Goal: Task Accomplishment & Management: Use online tool/utility

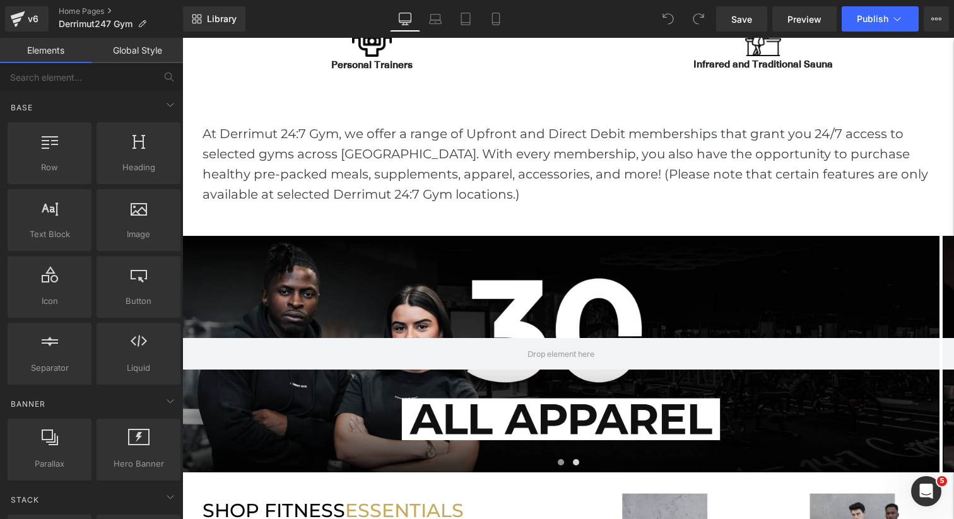
scroll to position [816, 0]
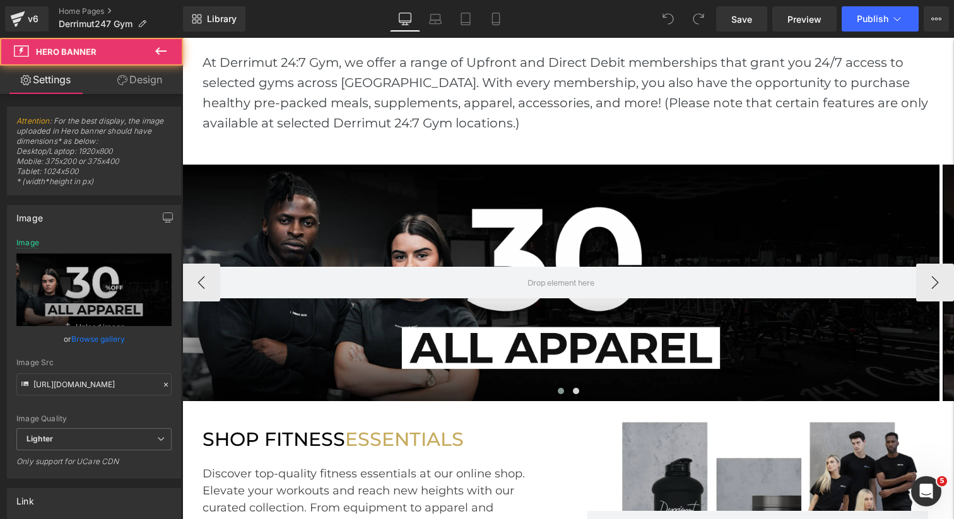
click at [497, 225] on div at bounding box center [560, 283] width 757 height 237
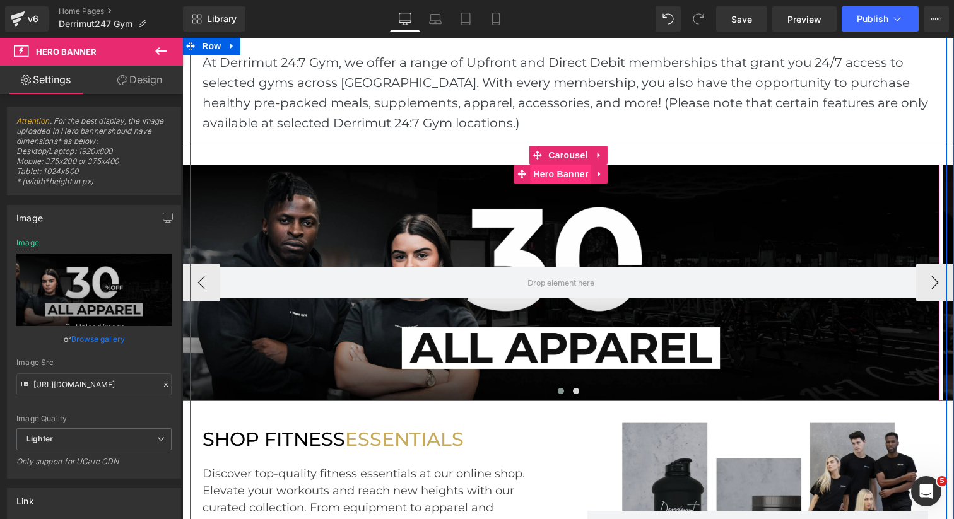
click at [550, 177] on span "Hero Banner" at bounding box center [560, 174] width 61 height 19
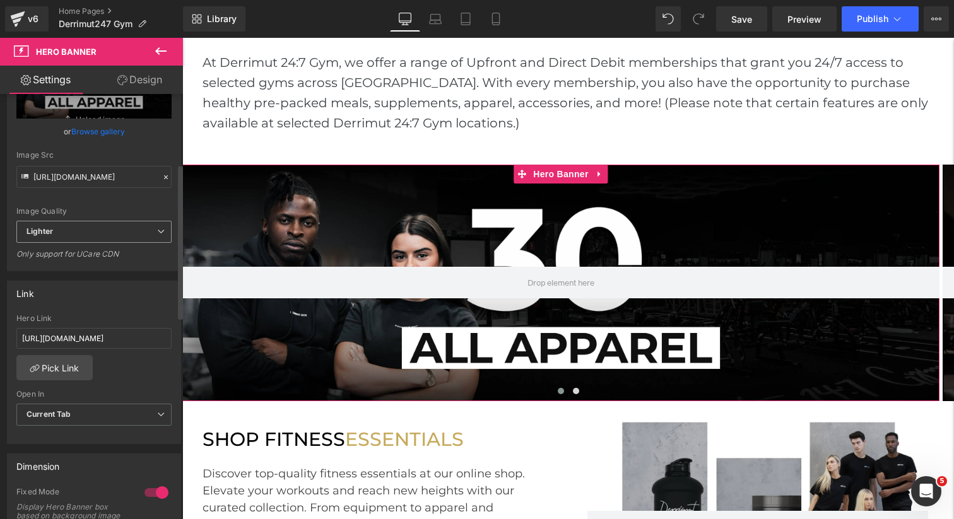
scroll to position [230, 0]
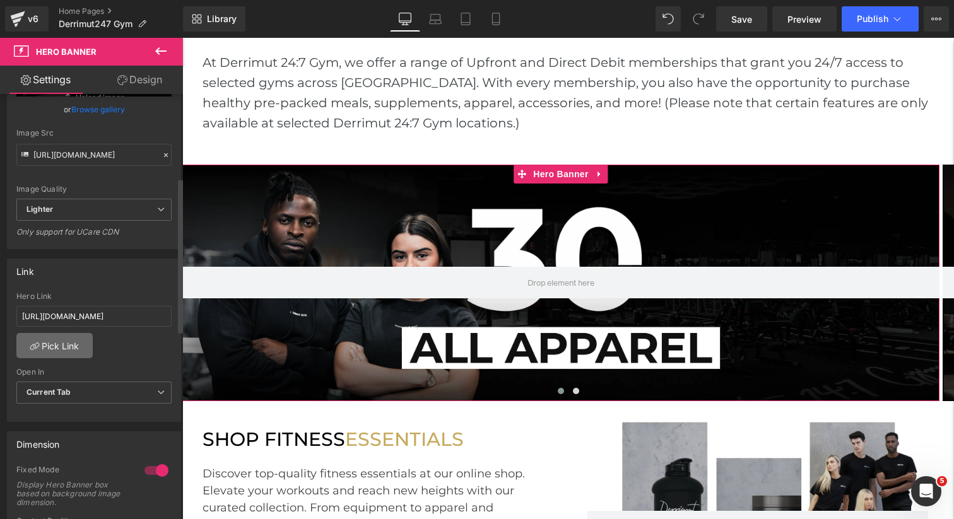
click at [53, 355] on link "Pick Link" at bounding box center [54, 345] width 76 height 25
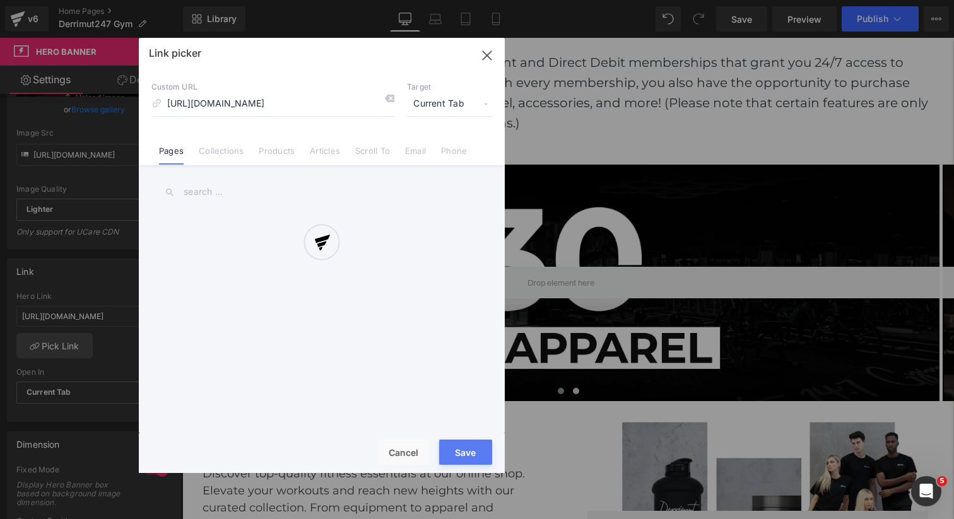
click at [228, 155] on div at bounding box center [322, 255] width 366 height 435
click at [233, 151] on link "Collections" at bounding box center [221, 155] width 45 height 19
click at [229, 188] on div at bounding box center [322, 255] width 366 height 435
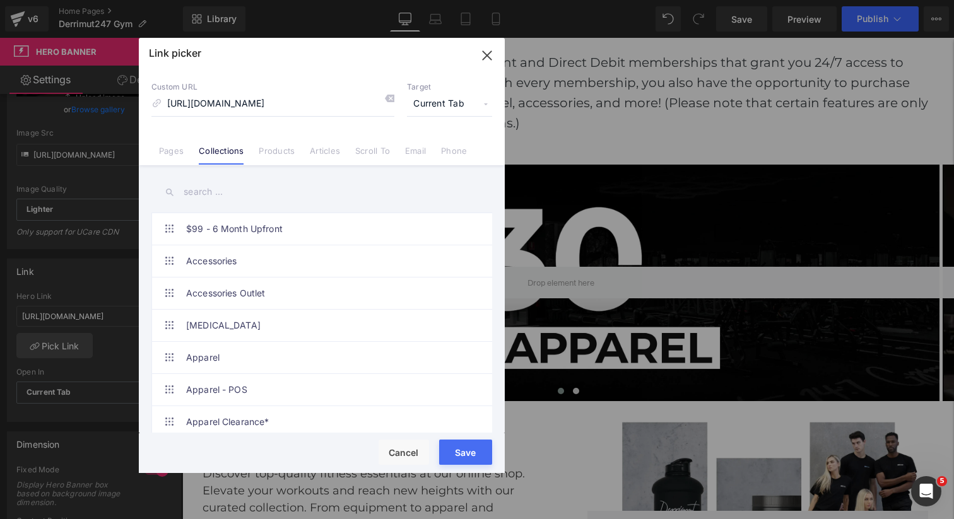
click at [229, 188] on input "text" at bounding box center [321, 192] width 341 height 28
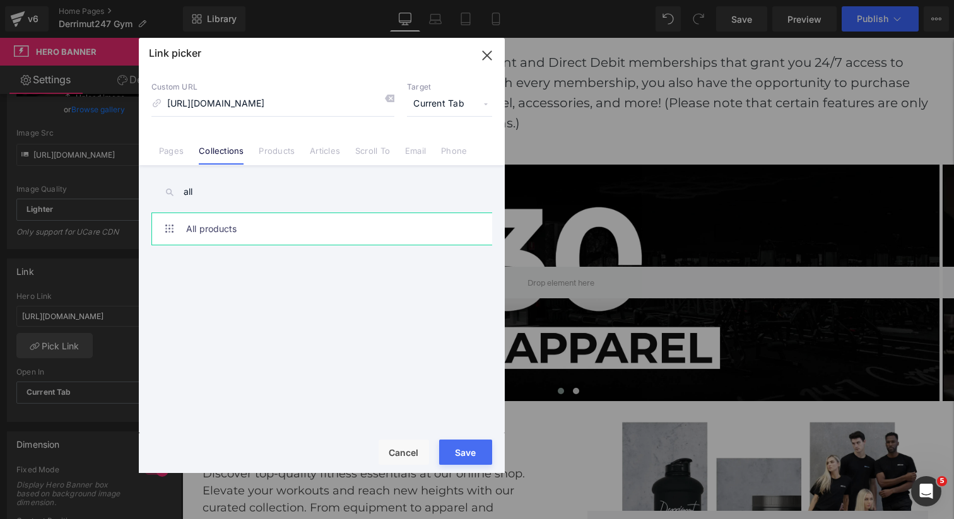
type input "all"
click at [218, 224] on link "All products" at bounding box center [325, 229] width 278 height 32
type input "/collections/all-products"
click at [473, 460] on button "Save" at bounding box center [465, 452] width 53 height 25
type input "/collections/all-products"
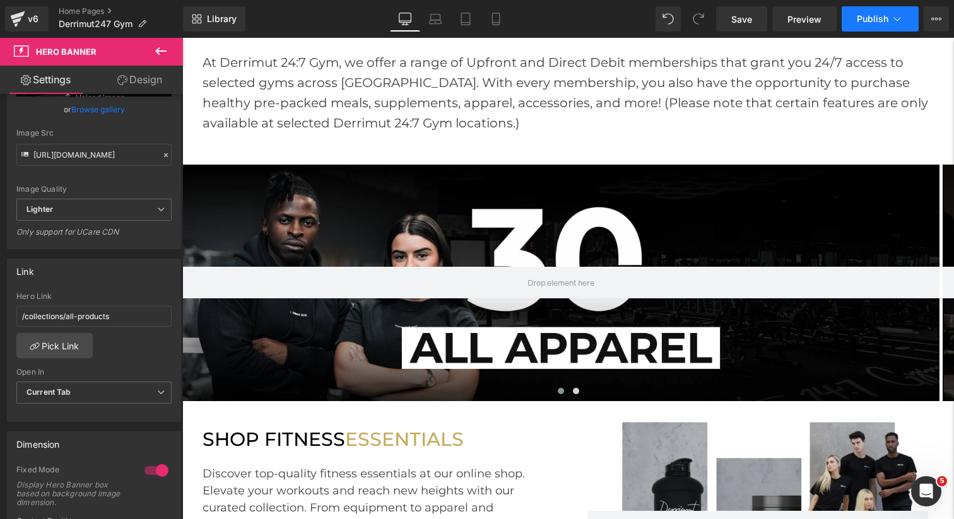
click at [867, 22] on span "Publish" at bounding box center [873, 19] width 32 height 10
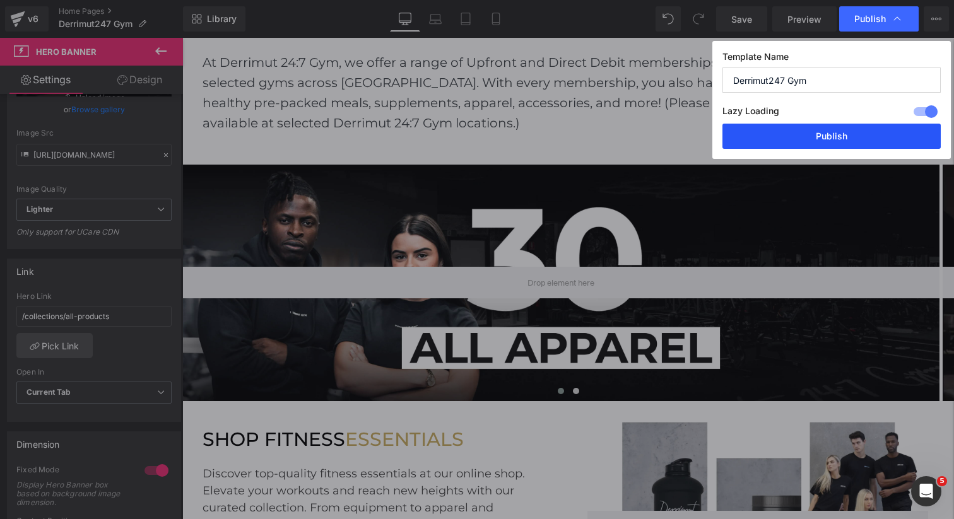
click at [819, 138] on button "Publish" at bounding box center [832, 136] width 218 height 25
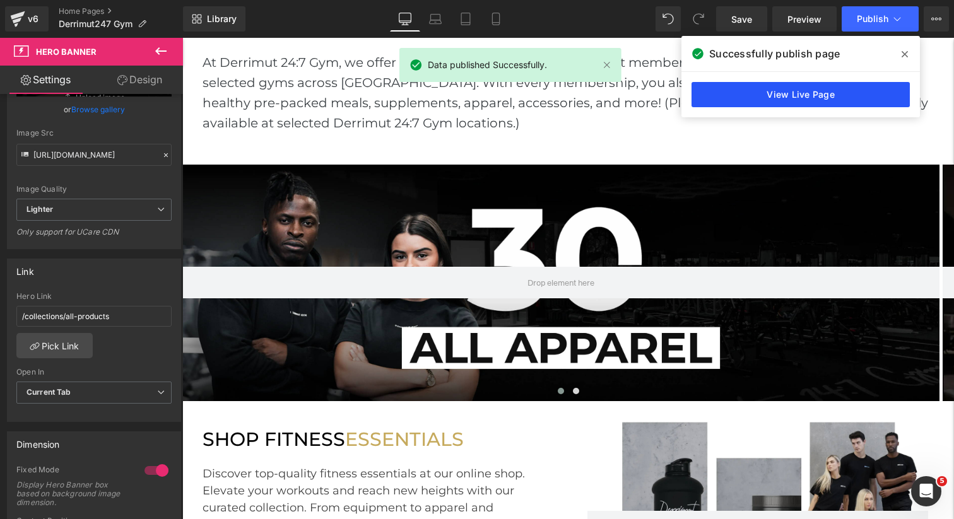
click at [839, 96] on link "View Live Page" at bounding box center [801, 94] width 218 height 25
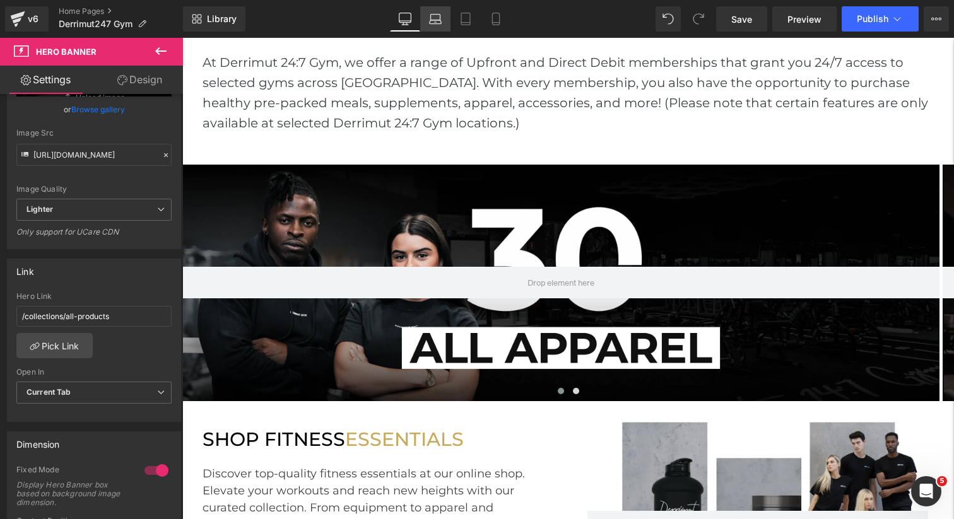
click at [439, 25] on link "Laptop" at bounding box center [435, 18] width 30 height 25
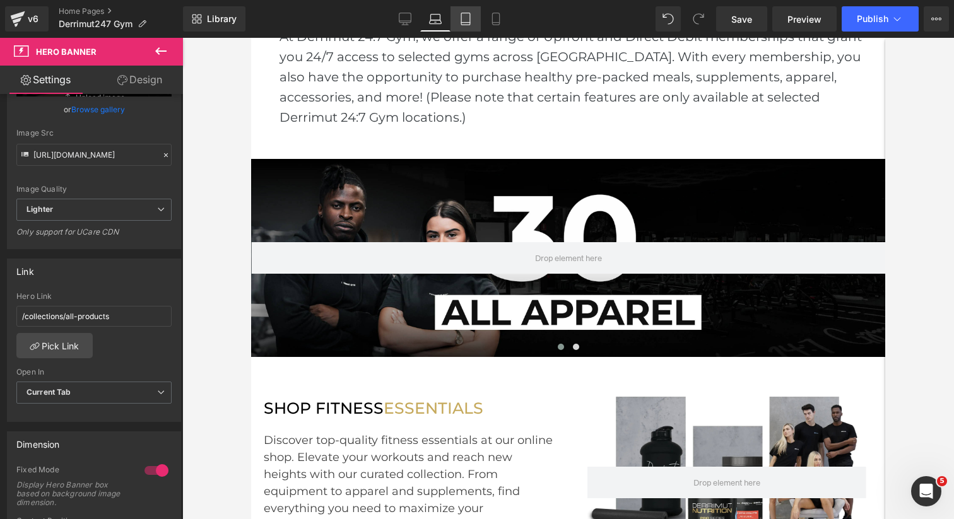
scroll to position [841, 0]
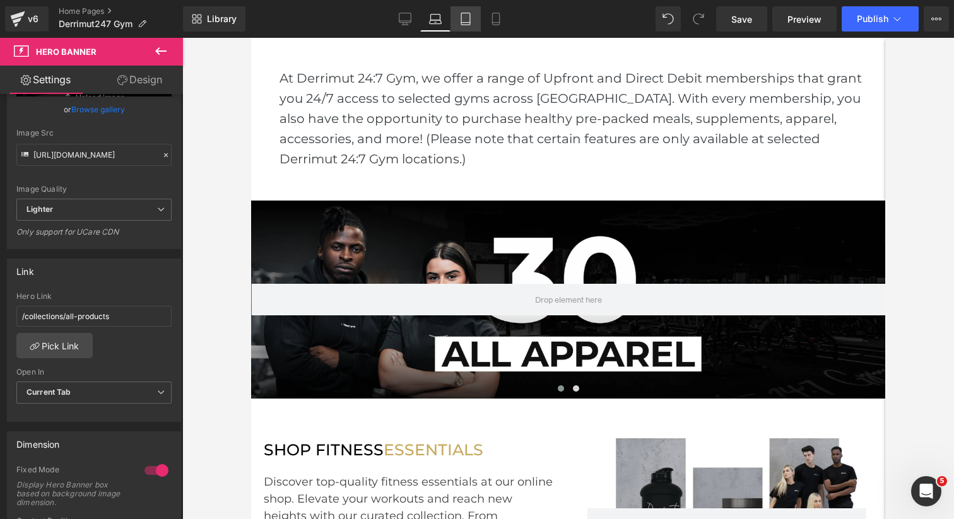
click at [466, 21] on icon at bounding box center [465, 19] width 13 height 13
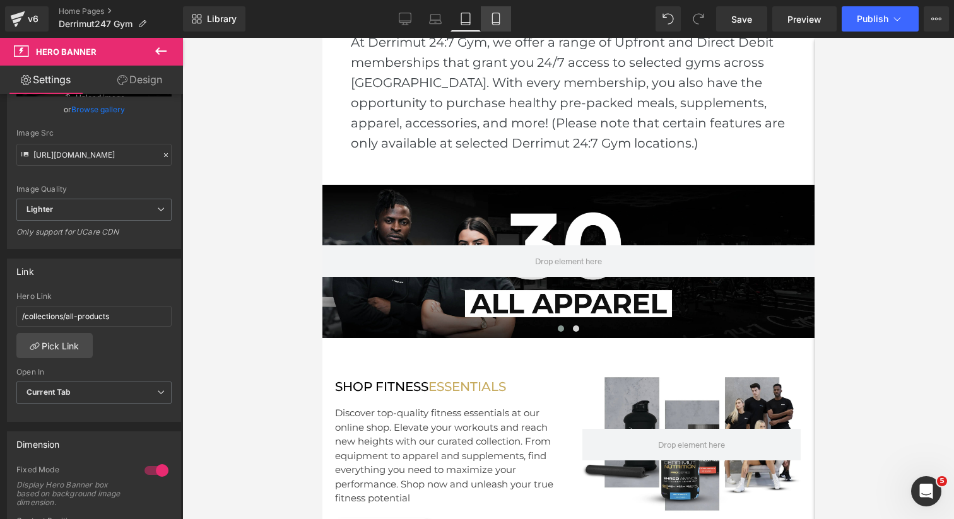
click at [485, 21] on link "Mobile" at bounding box center [496, 18] width 30 height 25
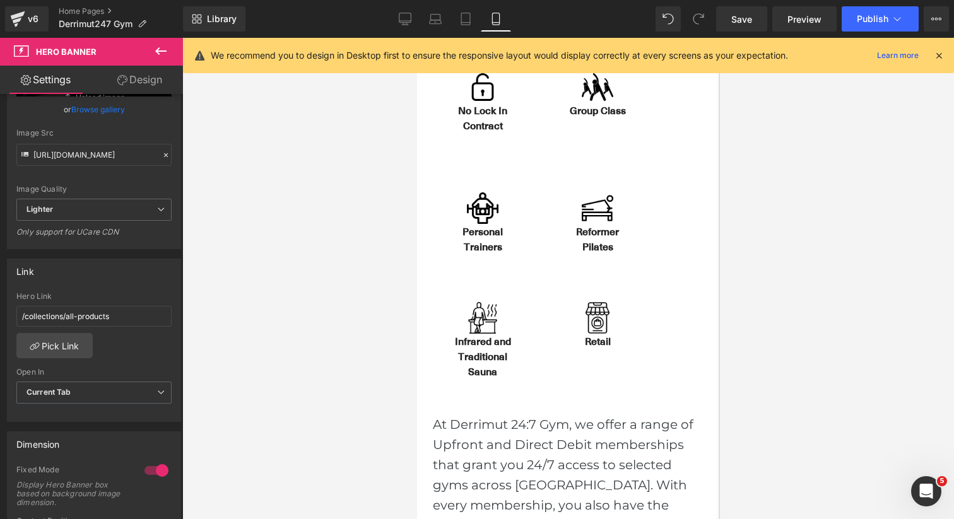
type input "[URL][DOMAIN_NAME]"
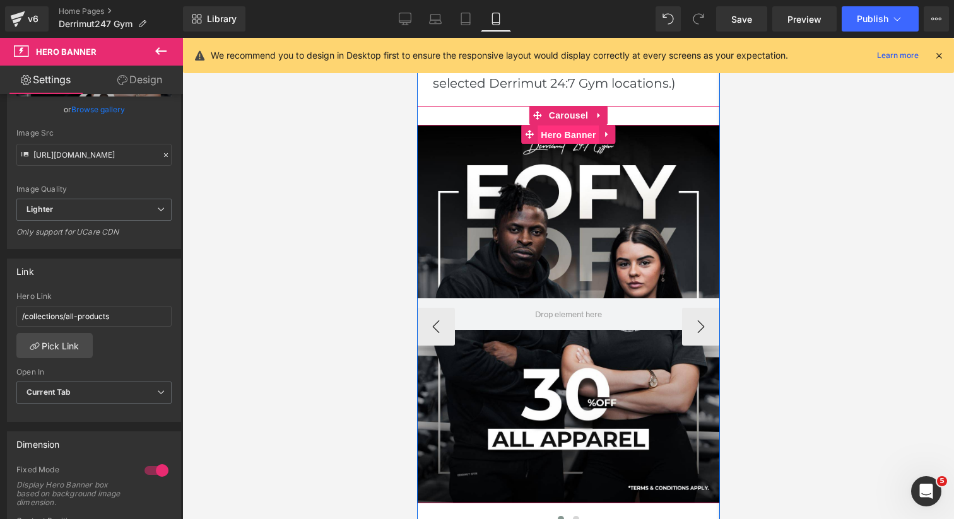
click at [565, 133] on span "Hero Banner" at bounding box center [567, 135] width 61 height 19
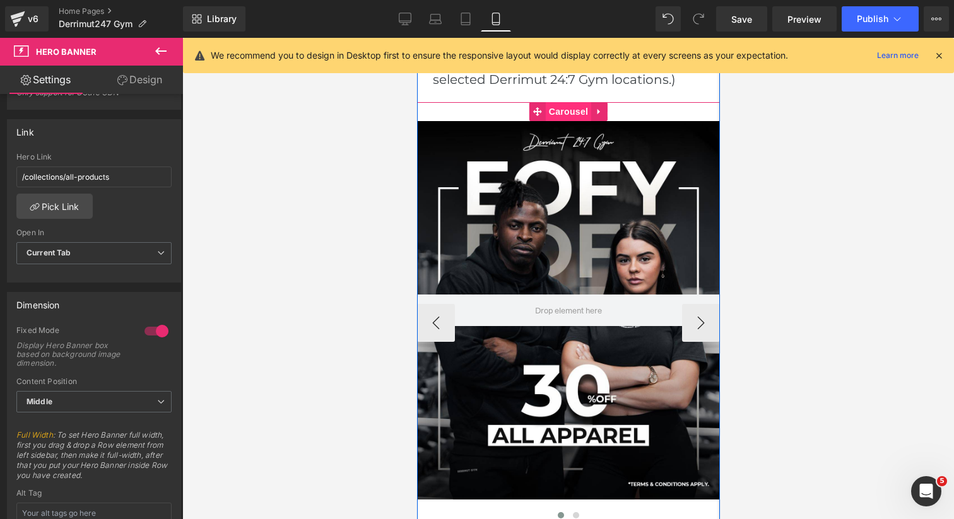
click at [566, 113] on span "Carousel" at bounding box center [567, 111] width 45 height 19
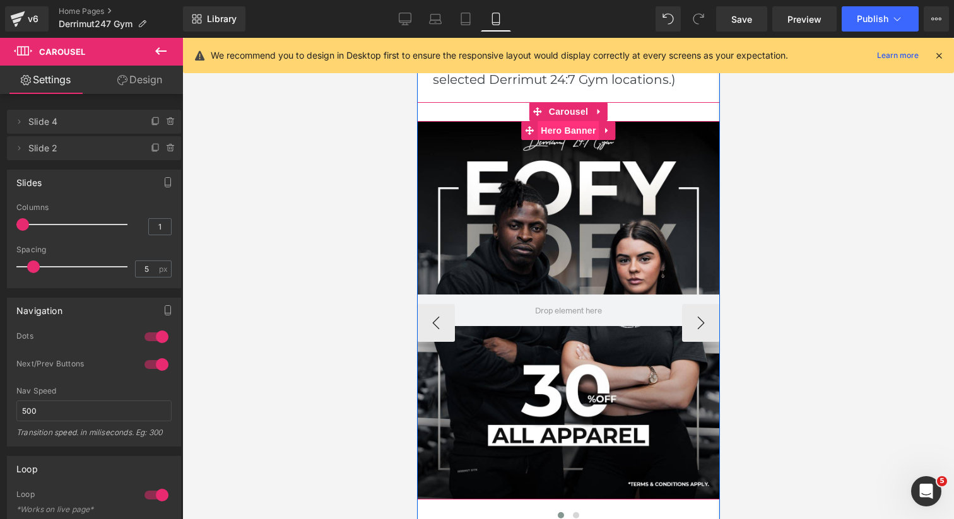
click at [570, 133] on span "Hero Banner" at bounding box center [567, 130] width 61 height 19
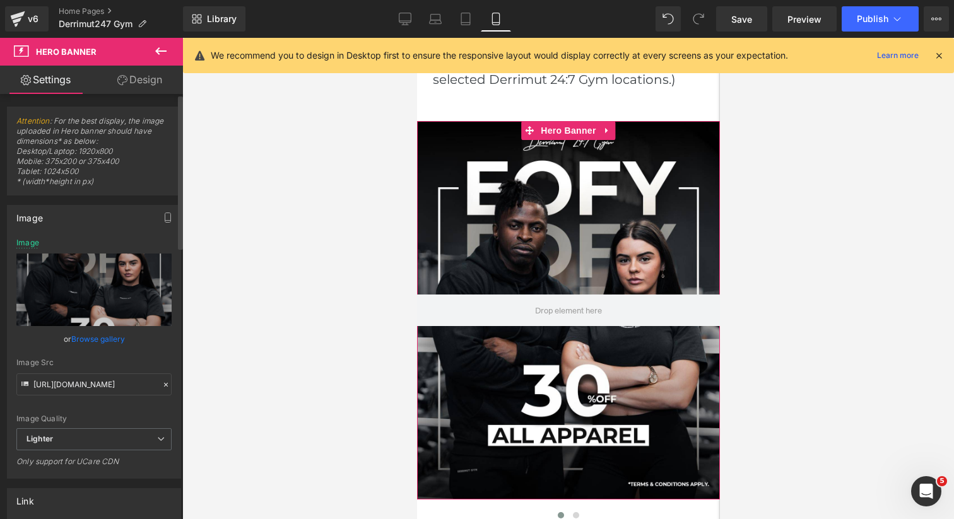
click at [90, 341] on link "Browse gallery" at bounding box center [98, 339] width 54 height 22
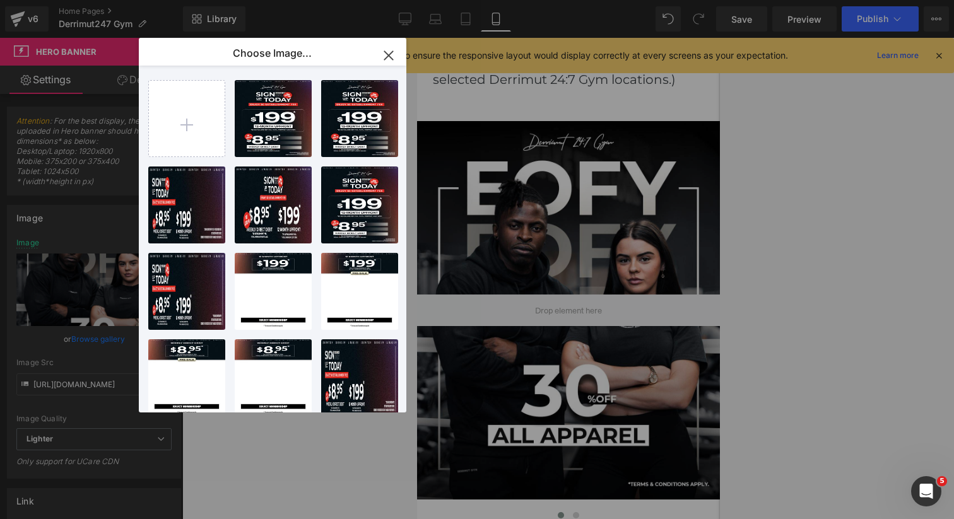
click at [396, 54] on icon "button" at bounding box center [389, 55] width 20 height 20
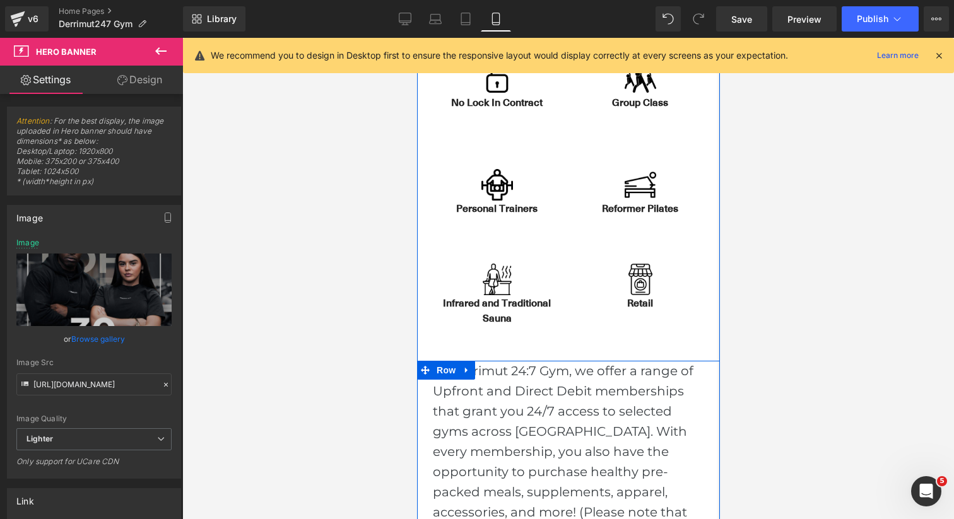
scroll to position [765, 0]
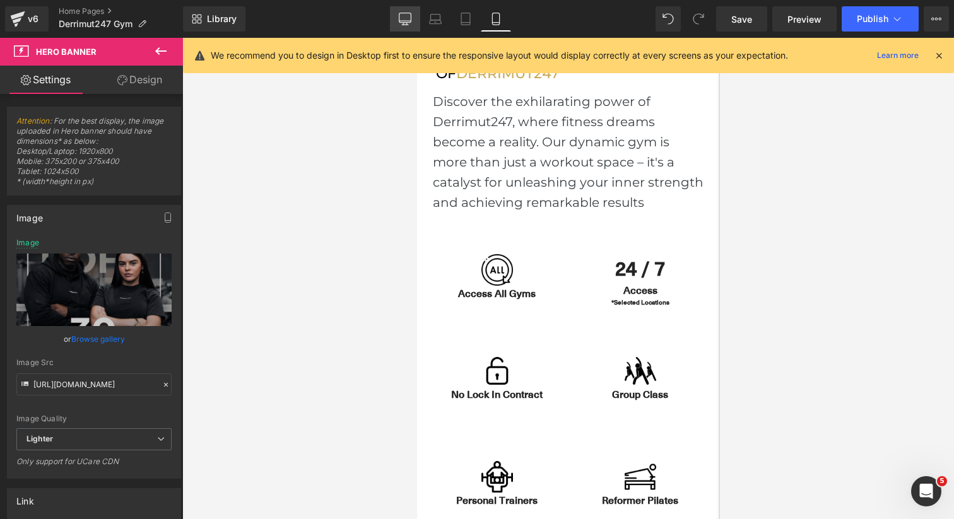
click at [408, 29] on link "Desktop" at bounding box center [405, 18] width 30 height 25
type input "[URL][DOMAIN_NAME]"
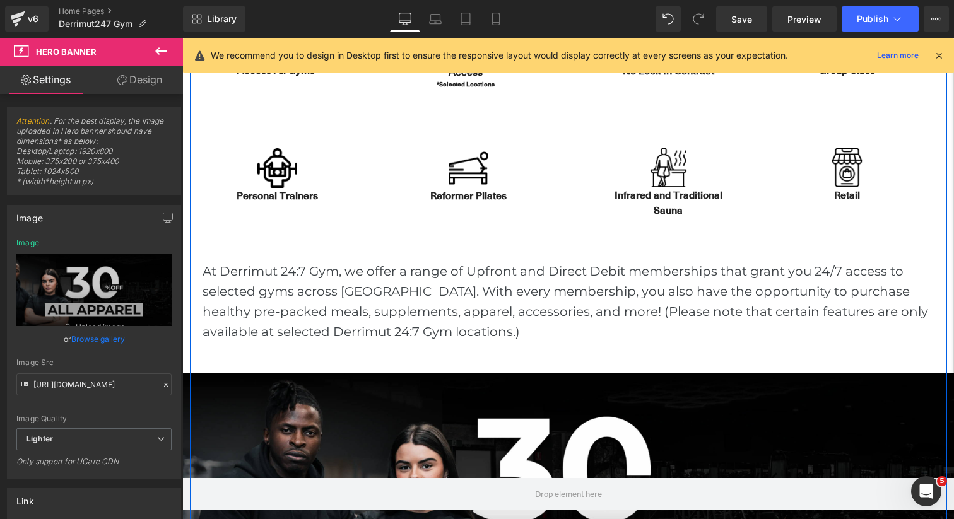
scroll to position [491, 0]
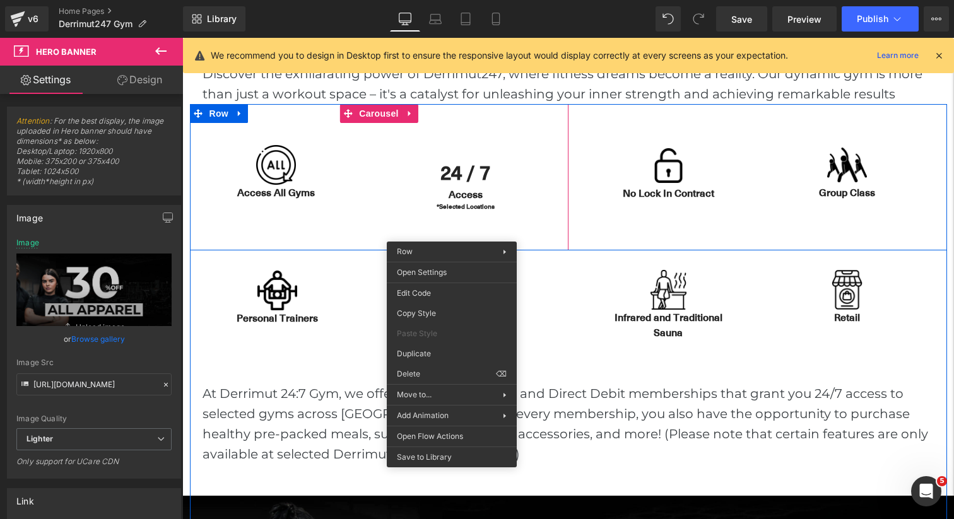
click at [553, 226] on div "24 / 7 Text Block Access Text Block *Selected Locations Text [GEOGRAPHIC_DATA]" at bounding box center [466, 177] width 184 height 106
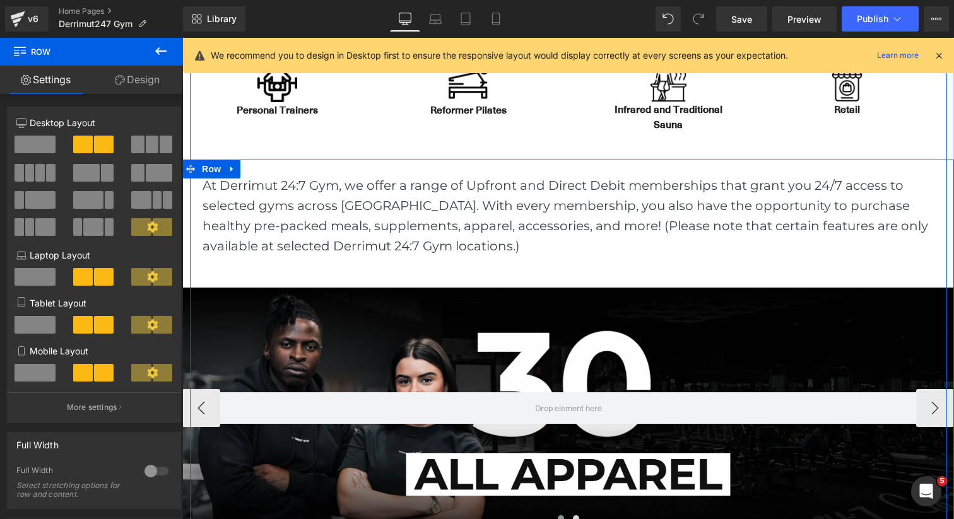
scroll to position [654, 0]
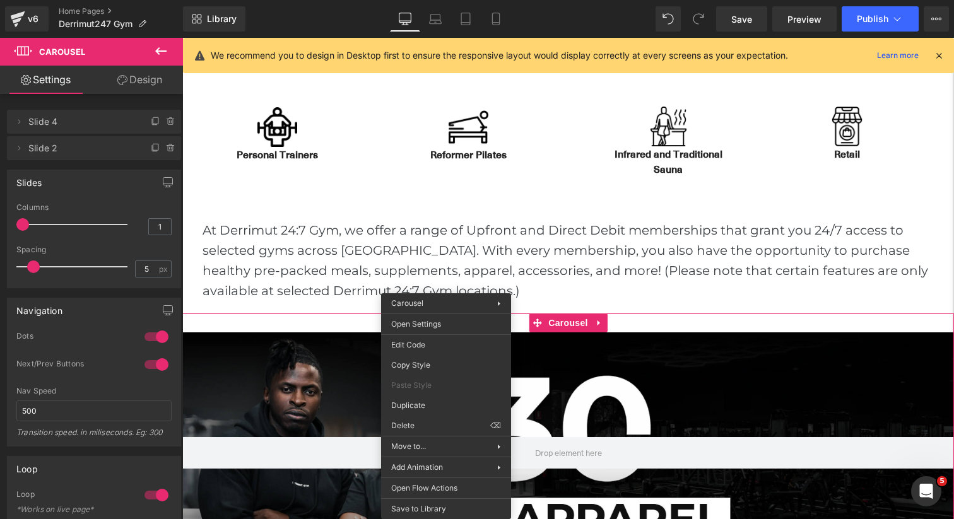
click at [433, 236] on p "At Derrimut 24:7 Gym, we offer a range of Upfront and Direct Debit memberships …" at bounding box center [569, 260] width 732 height 81
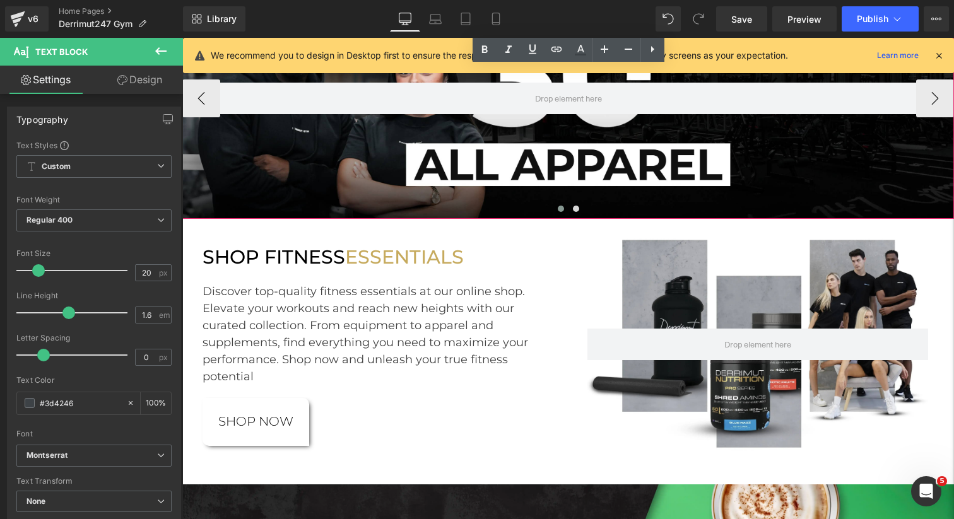
scroll to position [1062, 0]
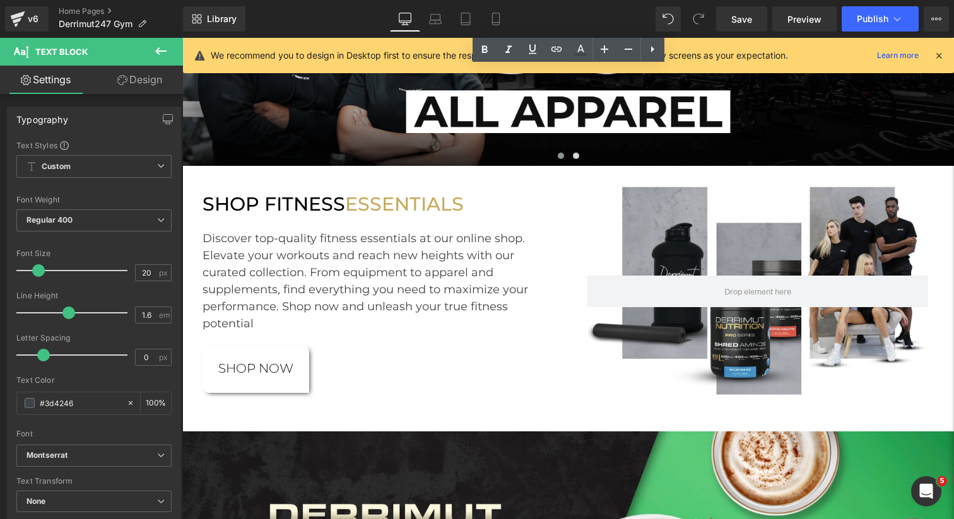
click at [415, 299] on div "Discover top-quality fitness essentials at our online shop. Elevate your workou…" at bounding box center [379, 276] width 353 height 112
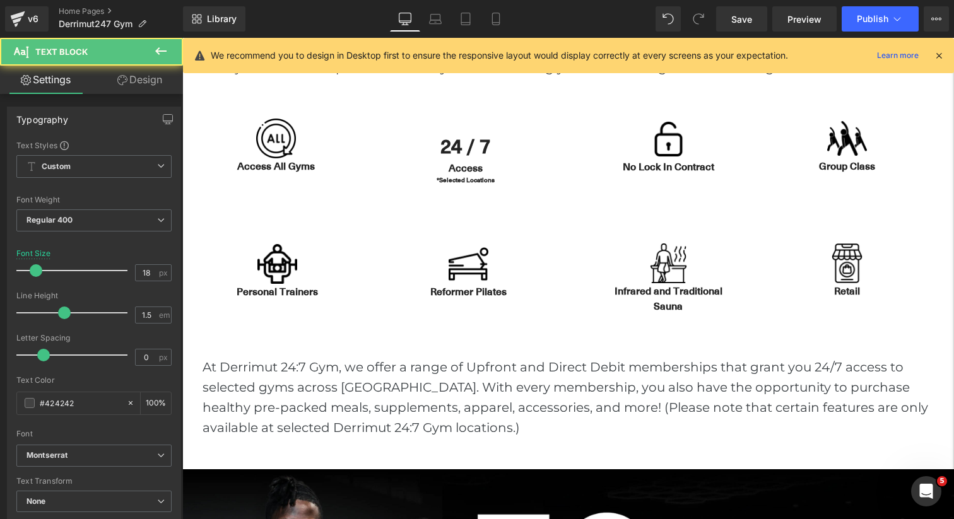
scroll to position [493, 0]
